Goal: Task Accomplishment & Management: Use online tool/utility

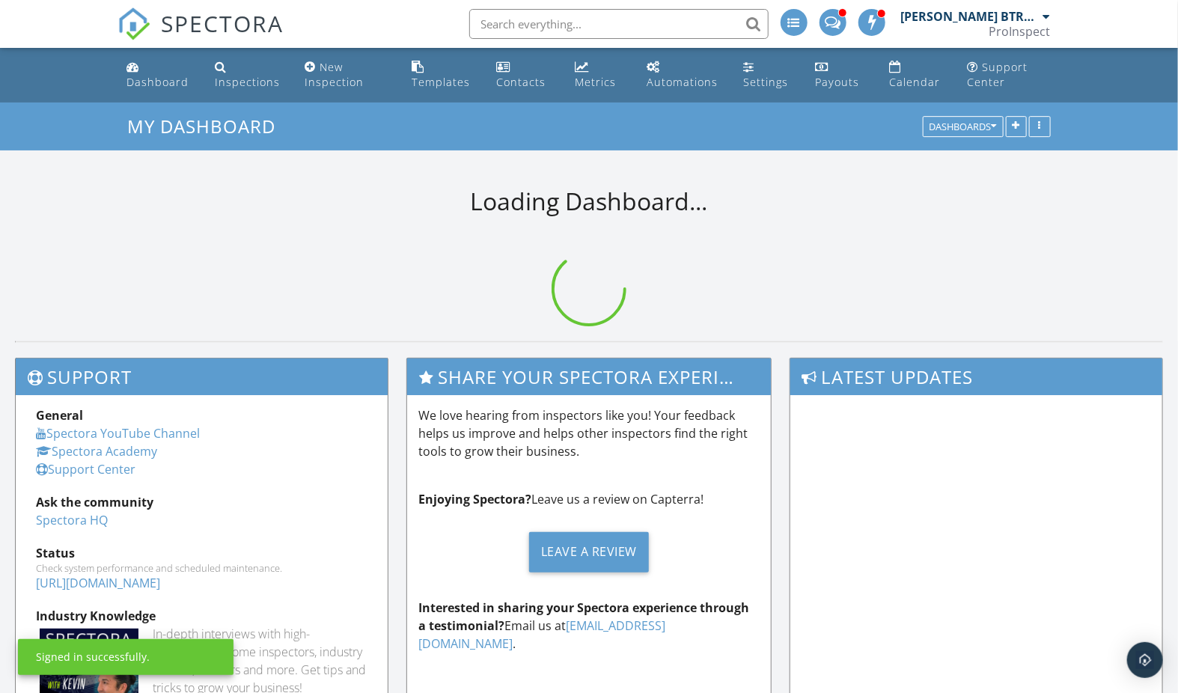
click at [836, 16] on span at bounding box center [833, 20] width 16 height 13
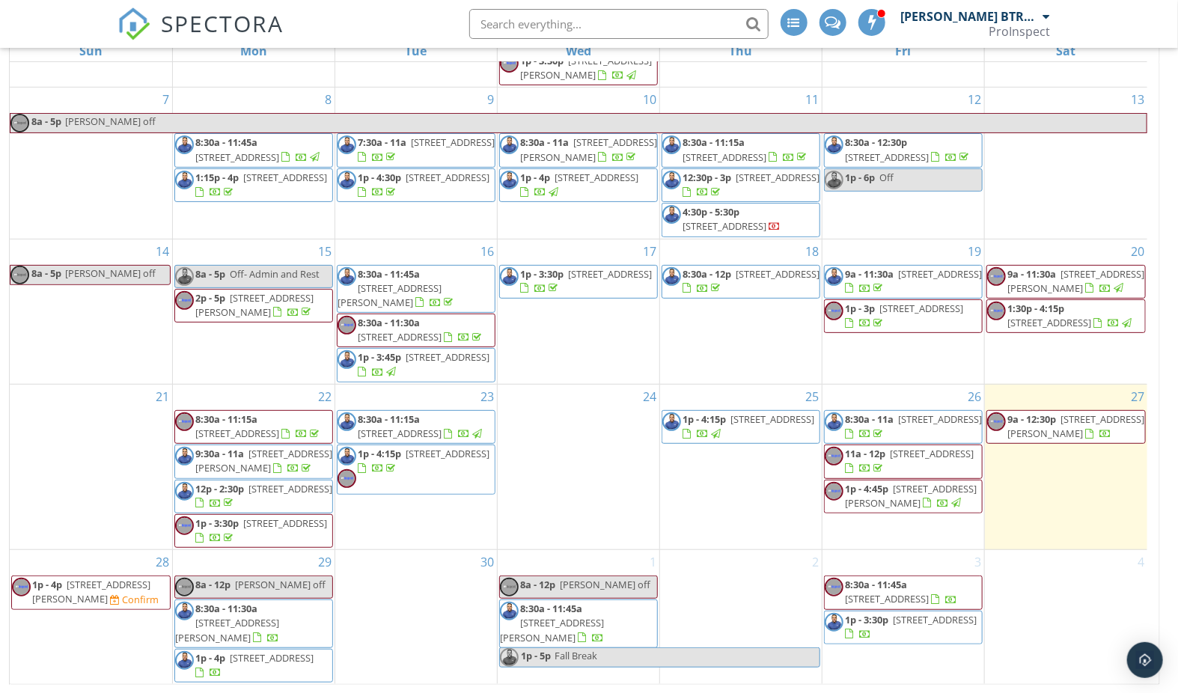
scroll to position [146, 0]
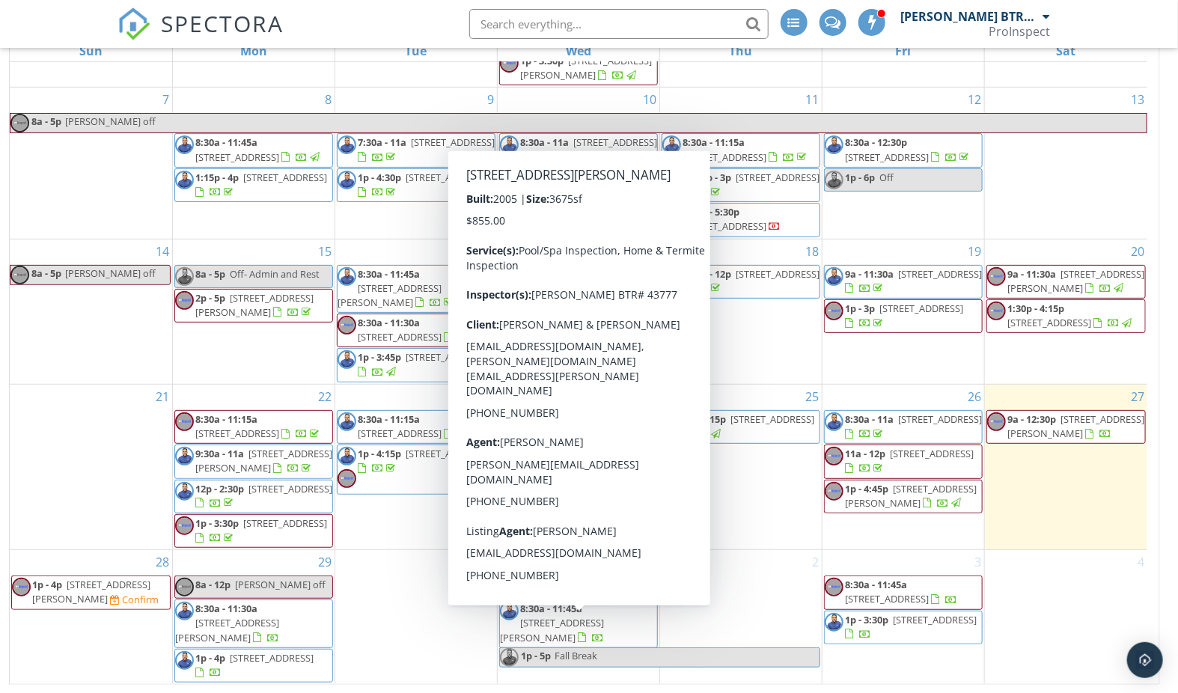
click at [574, 635] on span "14221 W Mauna Loa Ln, Surprise 85379" at bounding box center [552, 630] width 104 height 28
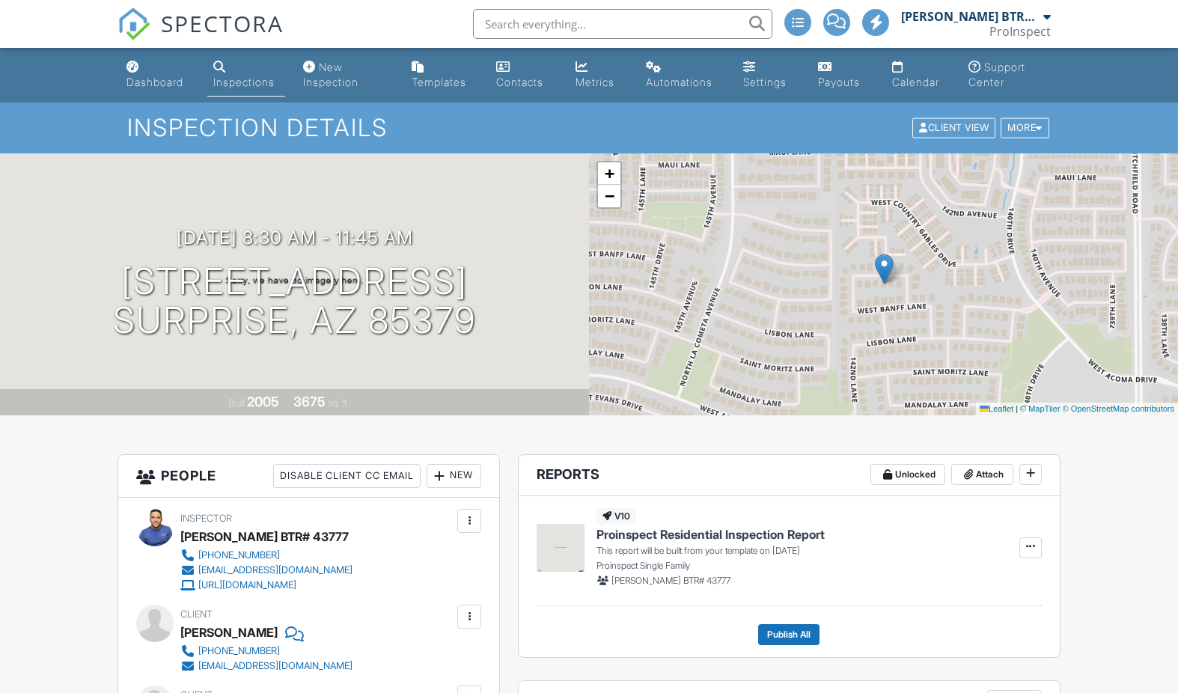
paste input "0003240"
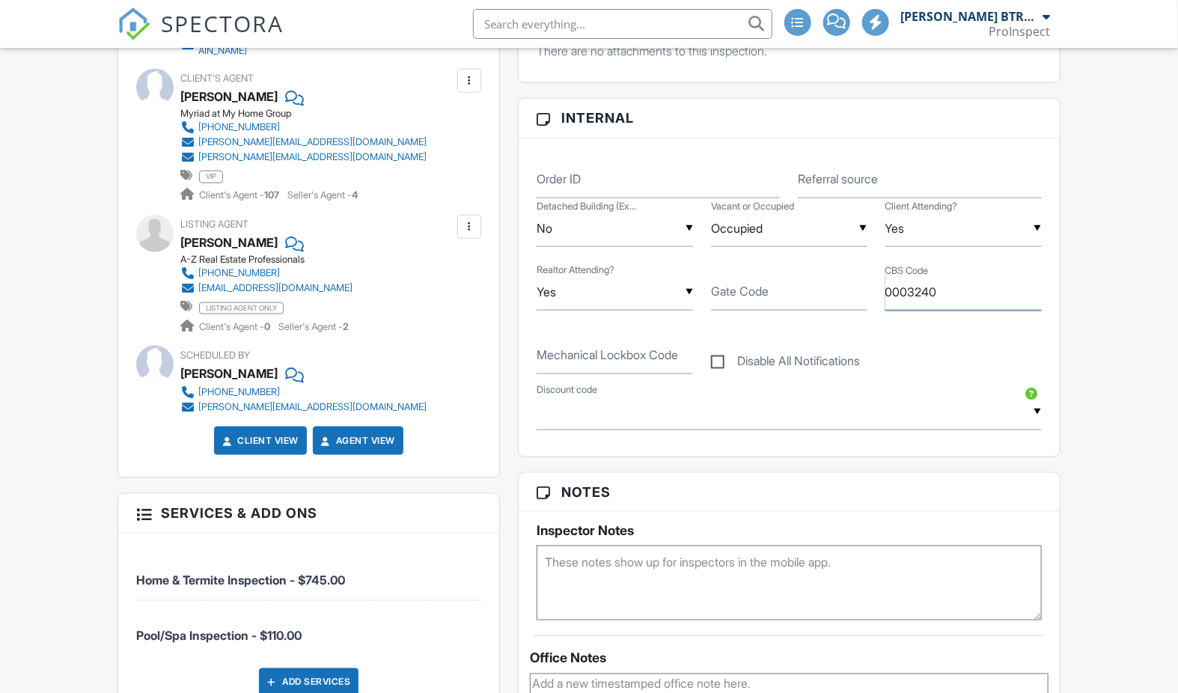
type input "0003240"
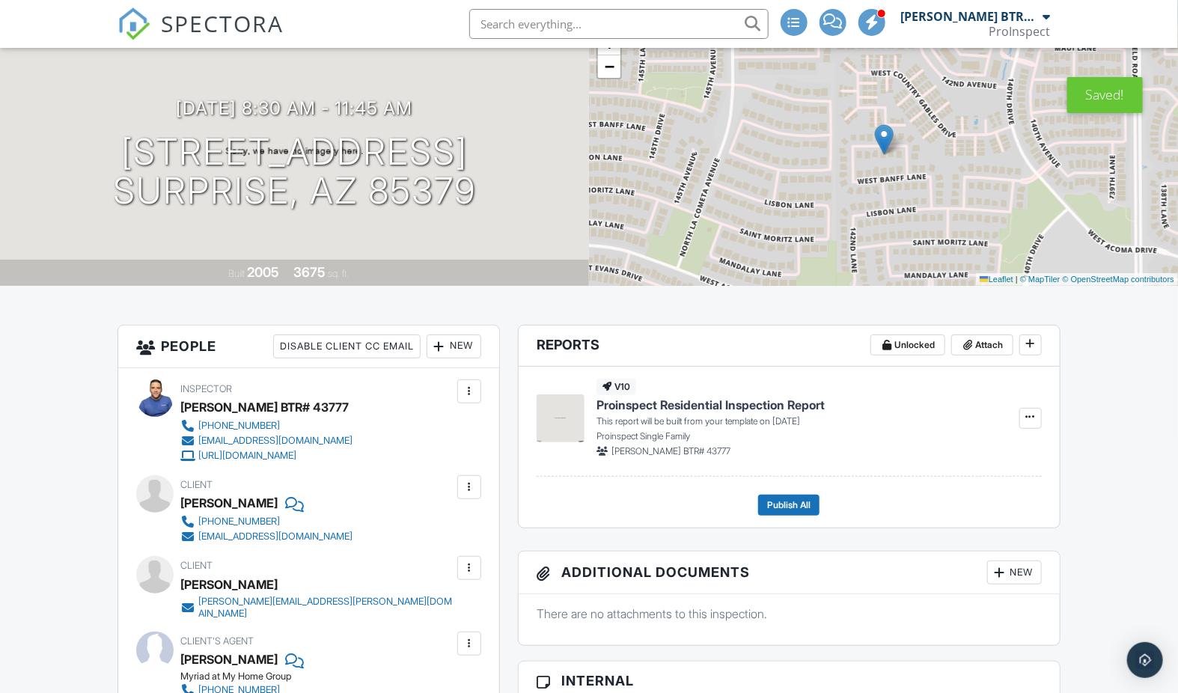
scroll to position [67, 0]
